Goal: Obtain resource: Download file/media

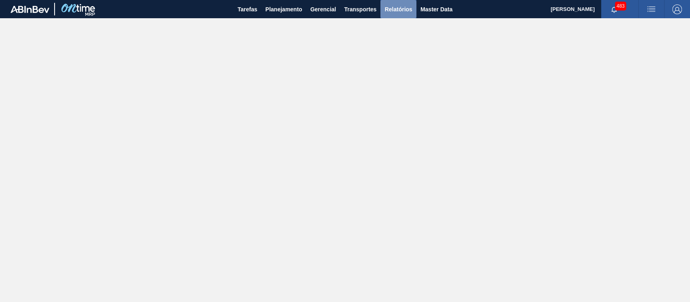
click at [396, 5] on span "Relatórios" at bounding box center [397, 9] width 27 height 10
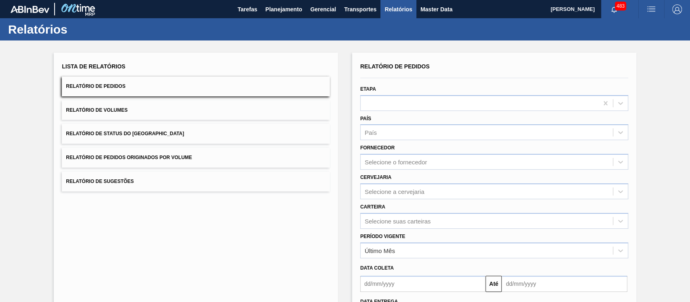
click at [25, 234] on div "Lista de Relatórios Relatório de Pedidos Relatório de Volumes Relatório de Stat…" at bounding box center [345, 207] width 690 height 334
click at [131, 96] on button "Relatório de Pedidos" at bounding box center [196, 86] width 268 height 20
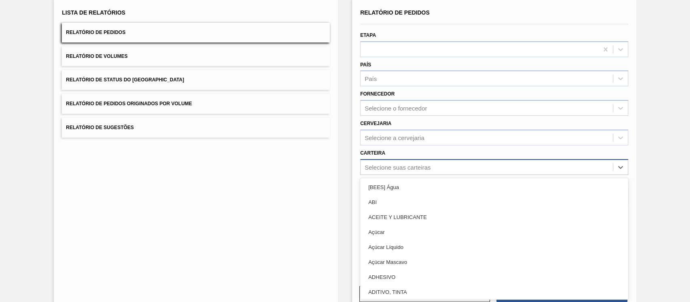
click at [540, 175] on div "option [BEES] Água focused, 1 of 101. 101 results available. Use Up and Down to…" at bounding box center [494, 167] width 268 height 16
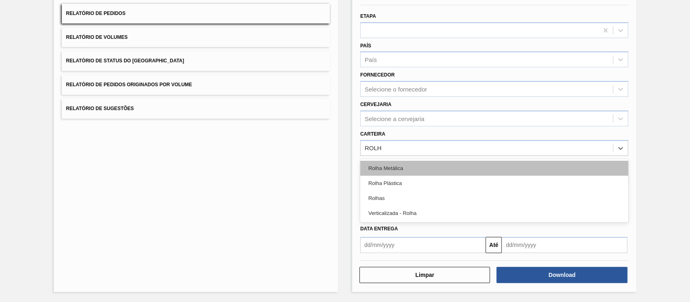
type input "ROLHA"
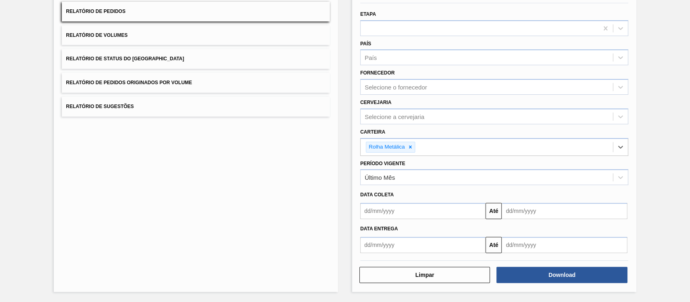
scroll to position [136, 0]
click at [621, 173] on icon at bounding box center [620, 177] width 8 height 8
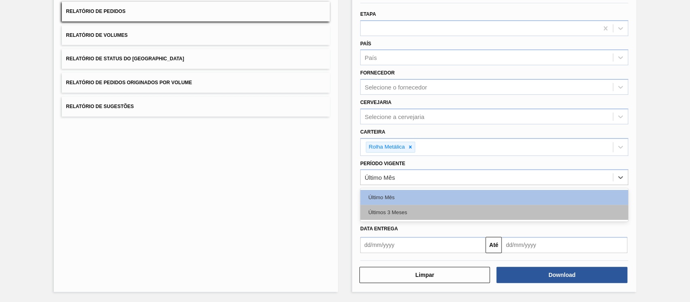
click at [455, 205] on div "Últimos 3 Meses" at bounding box center [494, 212] width 268 height 15
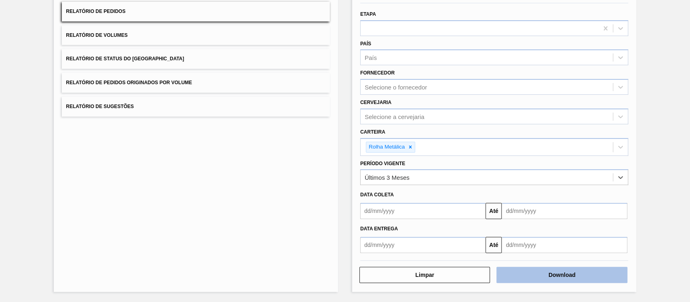
click at [575, 272] on button "Download" at bounding box center [561, 274] width 131 height 16
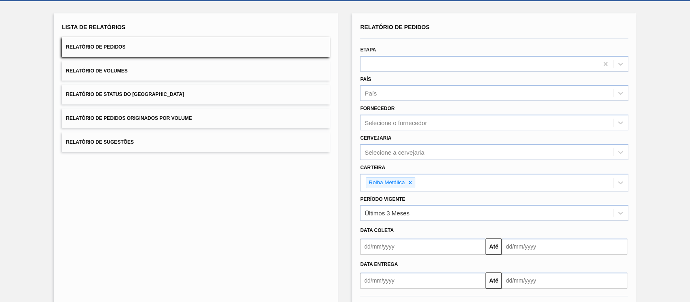
scroll to position [0, 0]
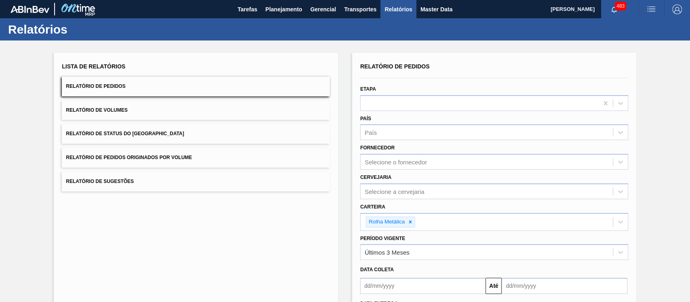
click at [133, 136] on span "Relatório de Status do [GEOGRAPHIC_DATA]" at bounding box center [125, 134] width 118 height 6
